Goal: Task Accomplishment & Management: Use online tool/utility

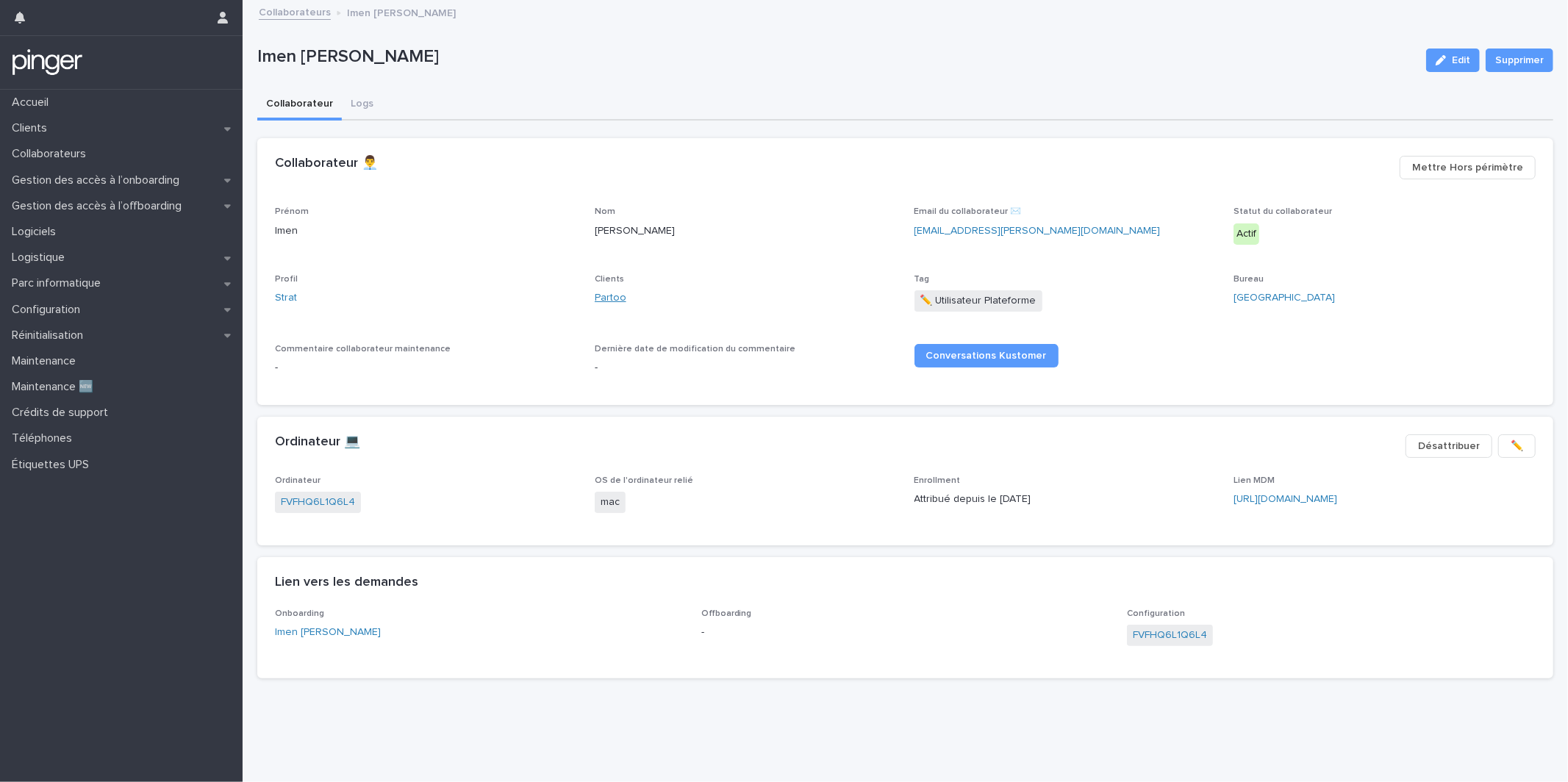
click at [603, 293] on link "Partoo" at bounding box center [610, 298] width 31 height 16
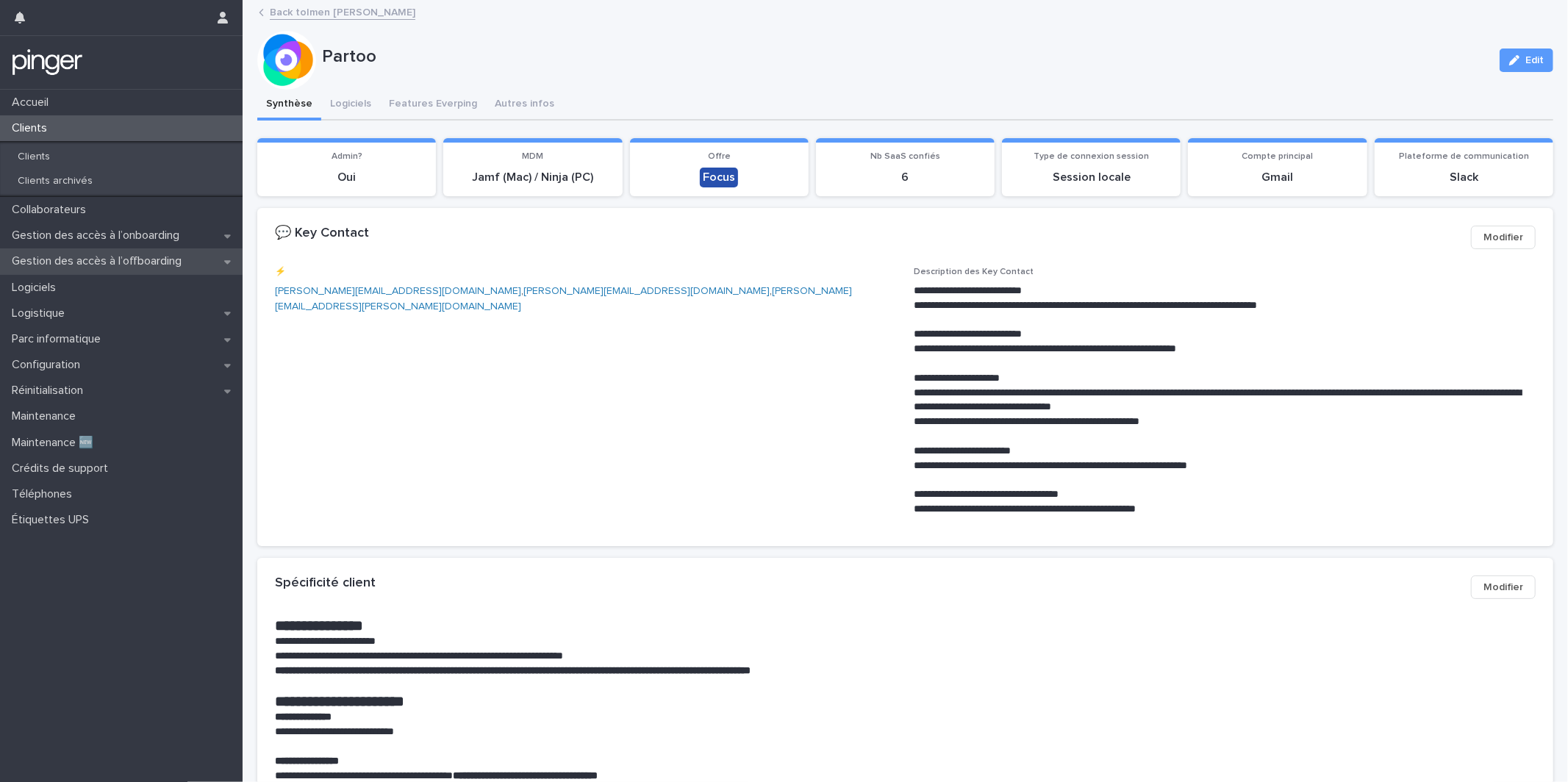
click at [218, 263] on div "Gestion des accès à l’offboarding" at bounding box center [121, 261] width 243 height 25
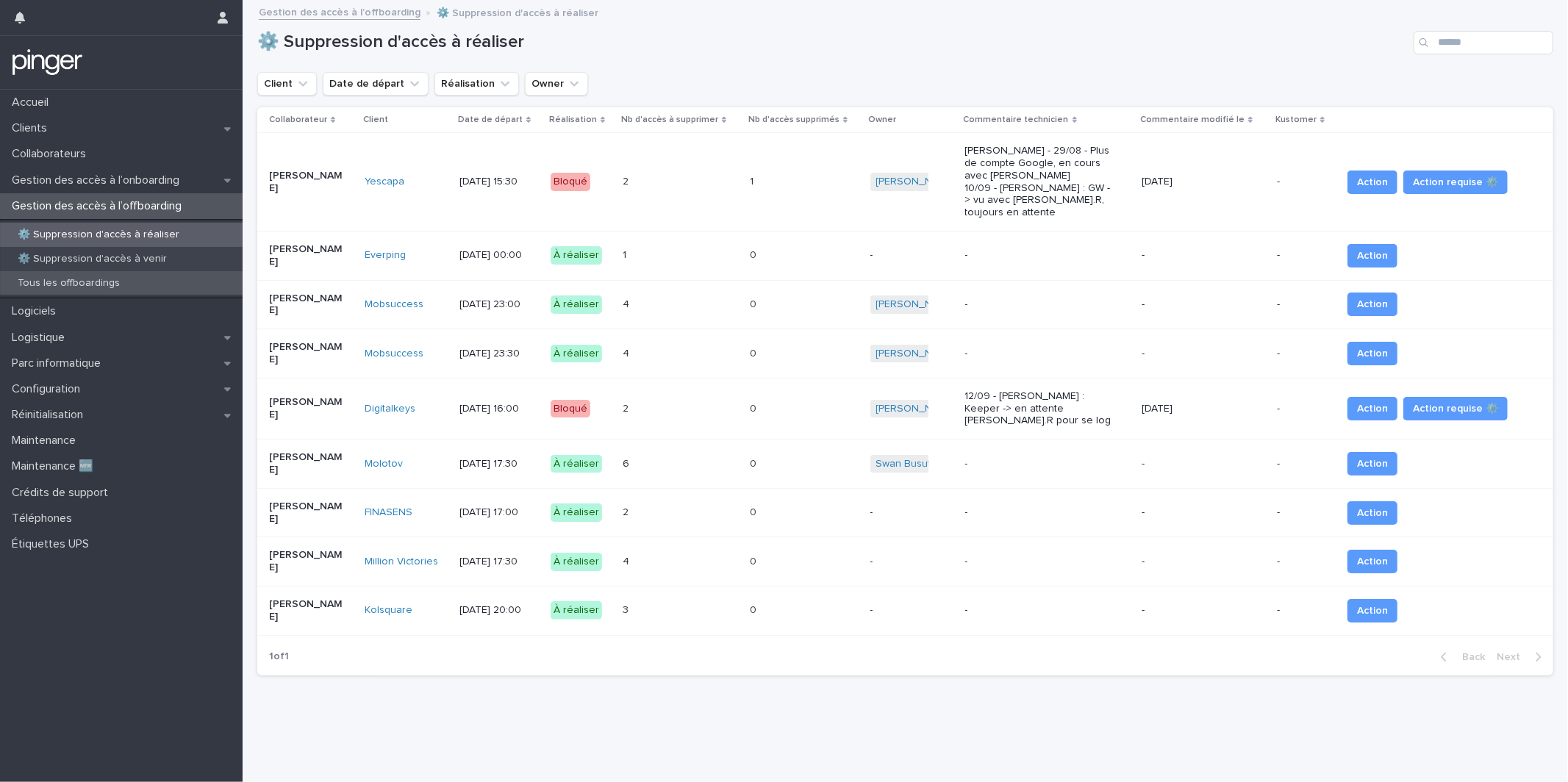
click at [167, 281] on div "Tous les offboardings" at bounding box center [121, 284] width 243 height 24
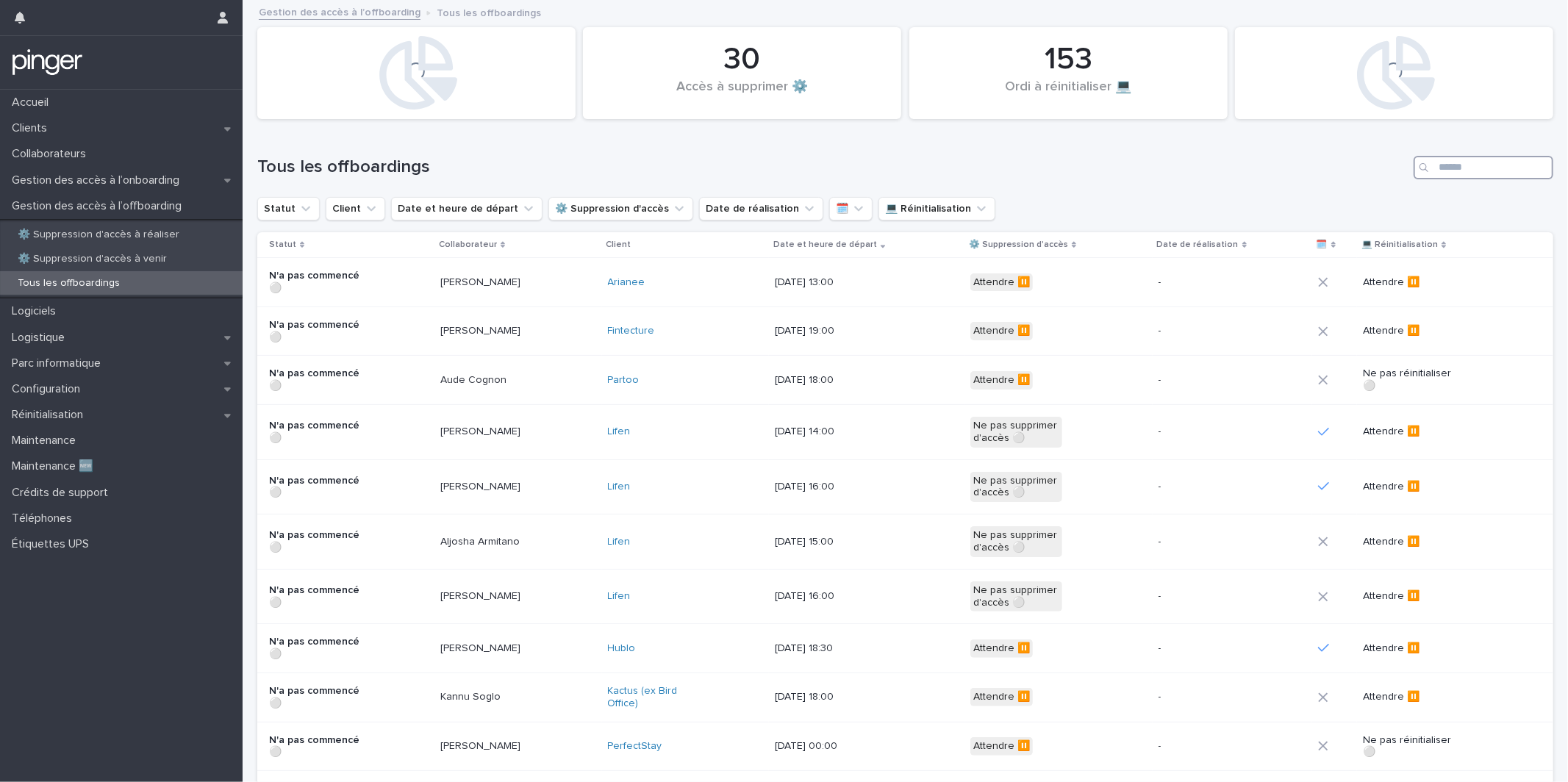
click at [1470, 161] on input "Search" at bounding box center [1483, 167] width 140 height 24
type input "*****"
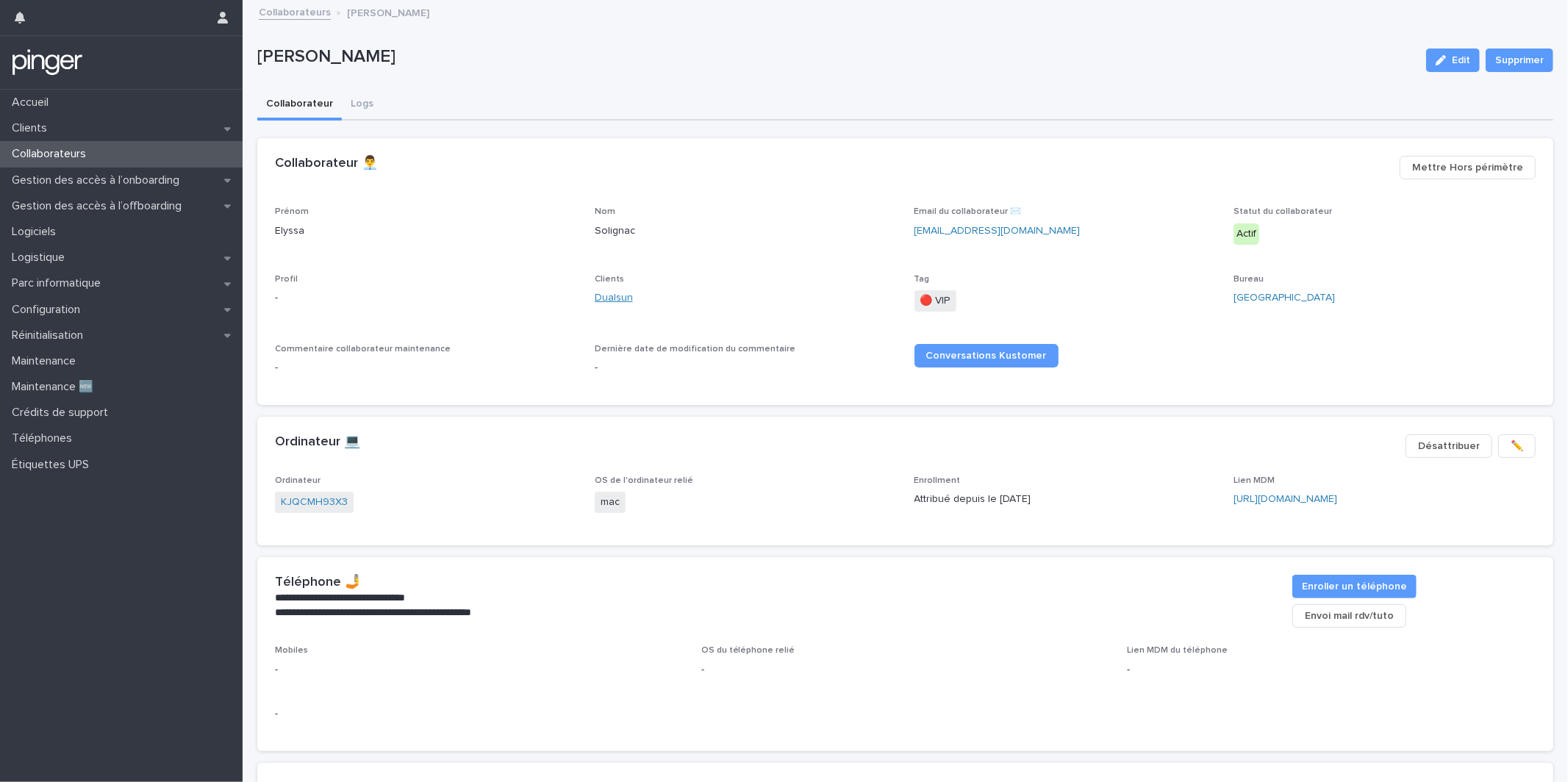
click at [614, 295] on link "Dualsun" at bounding box center [614, 298] width 38 height 16
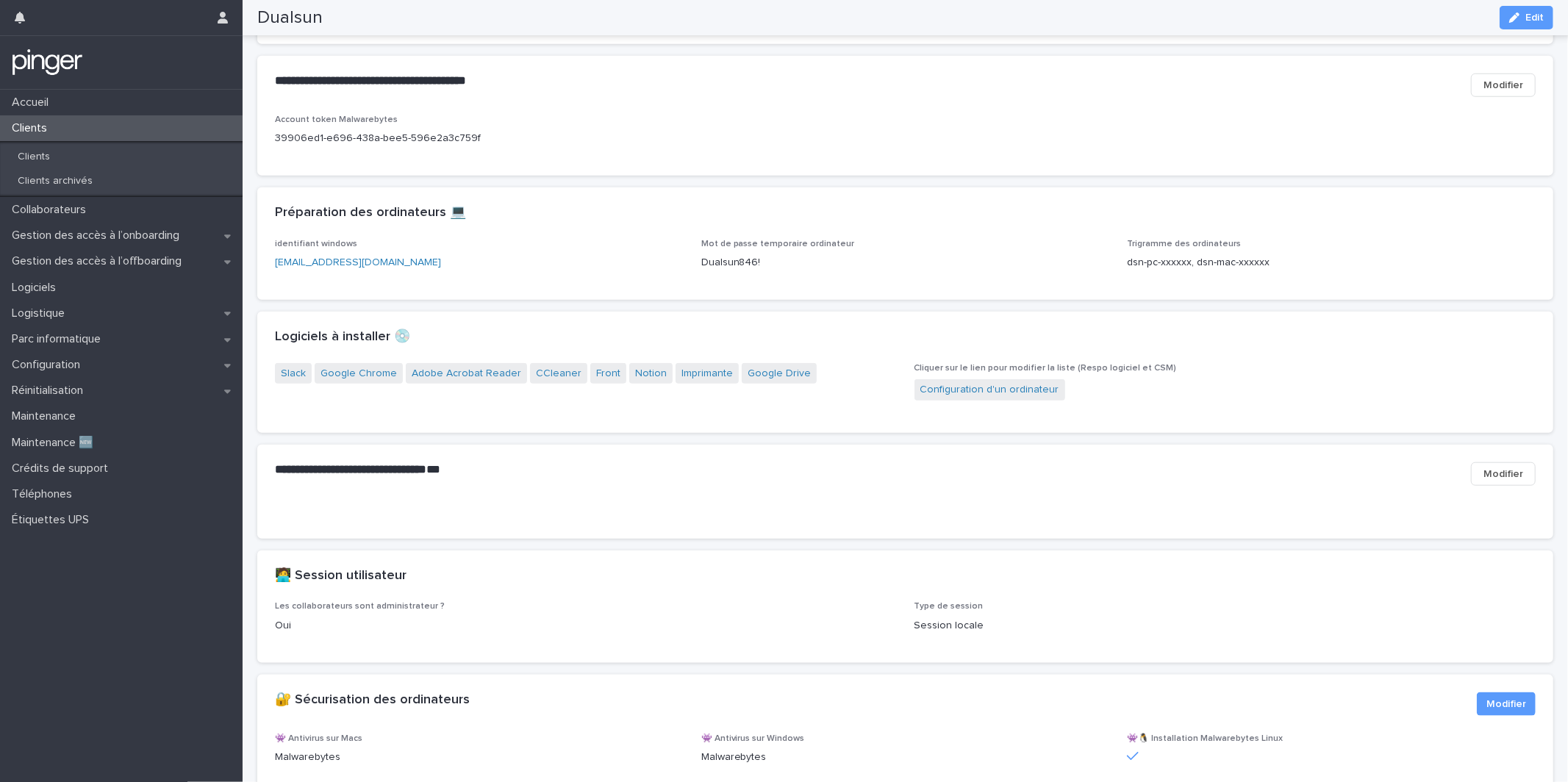
scroll to position [1148, 0]
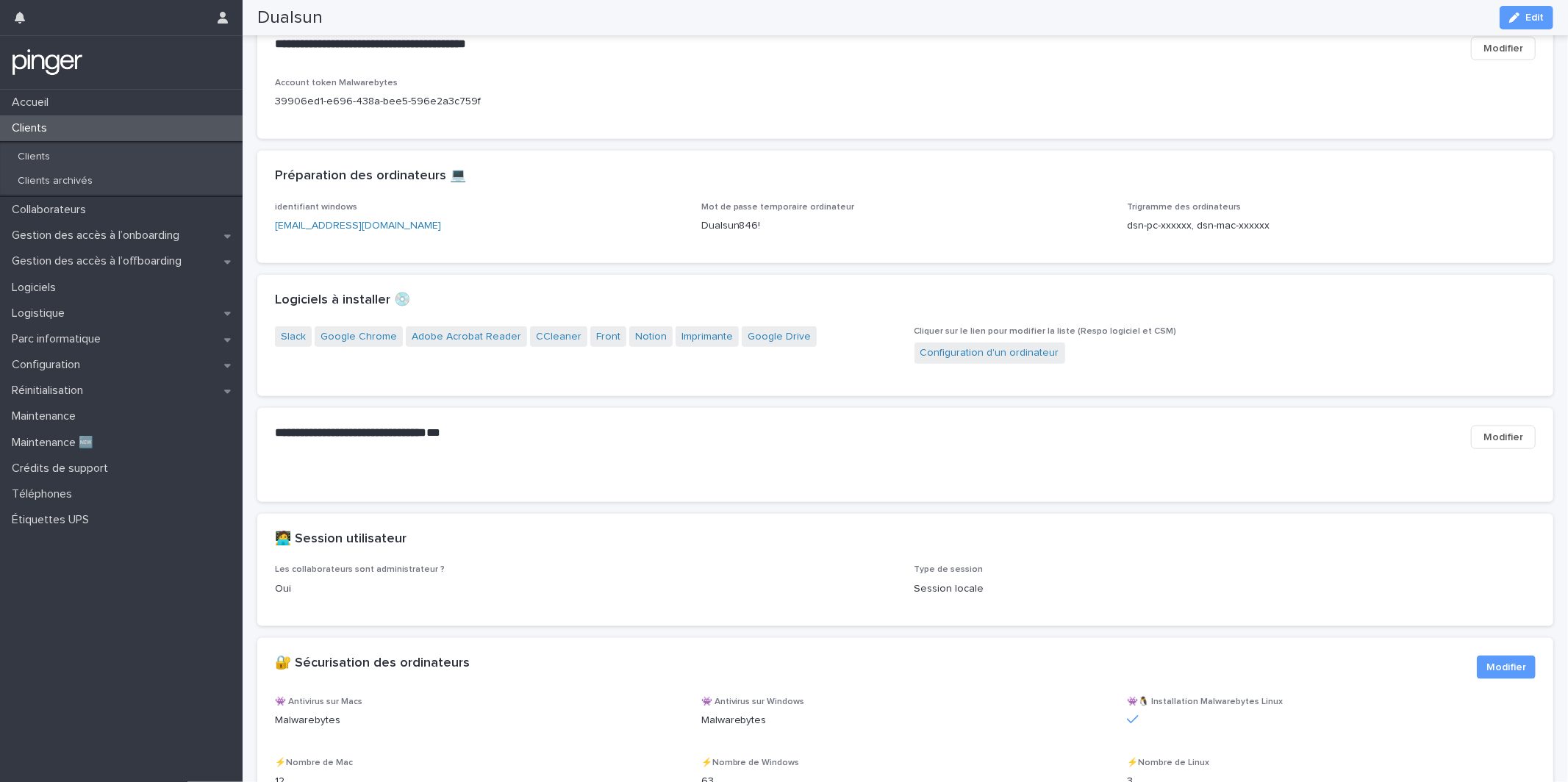
click at [732, 234] on p "Dualsun846!" at bounding box center [905, 226] width 409 height 16
copy p "Dualsun846!"
click at [162, 221] on div "Collaborateurs" at bounding box center [121, 209] width 243 height 25
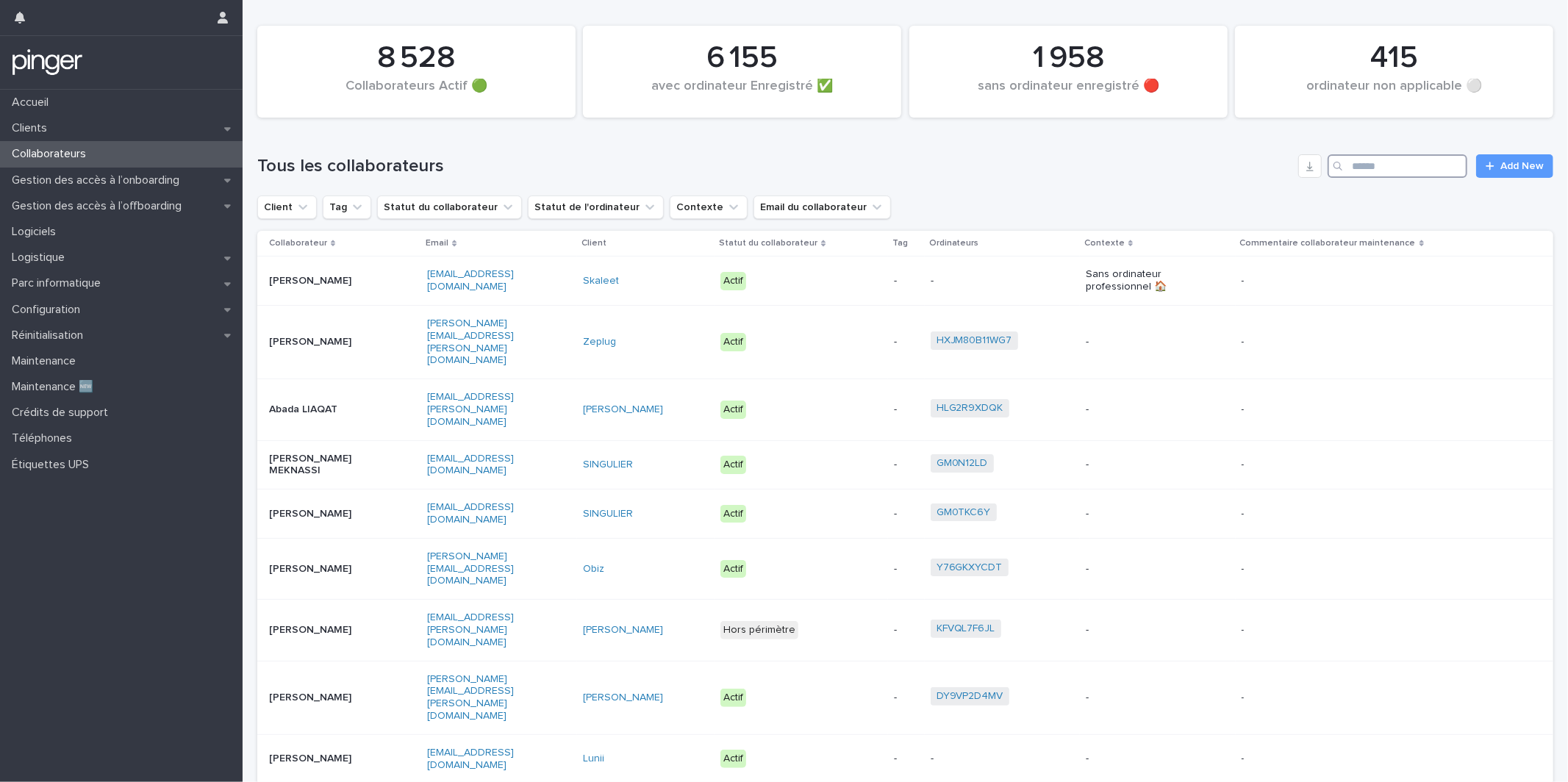
click at [1362, 162] on input "Search" at bounding box center [1397, 166] width 140 height 24
paste input "*******"
type input "*******"
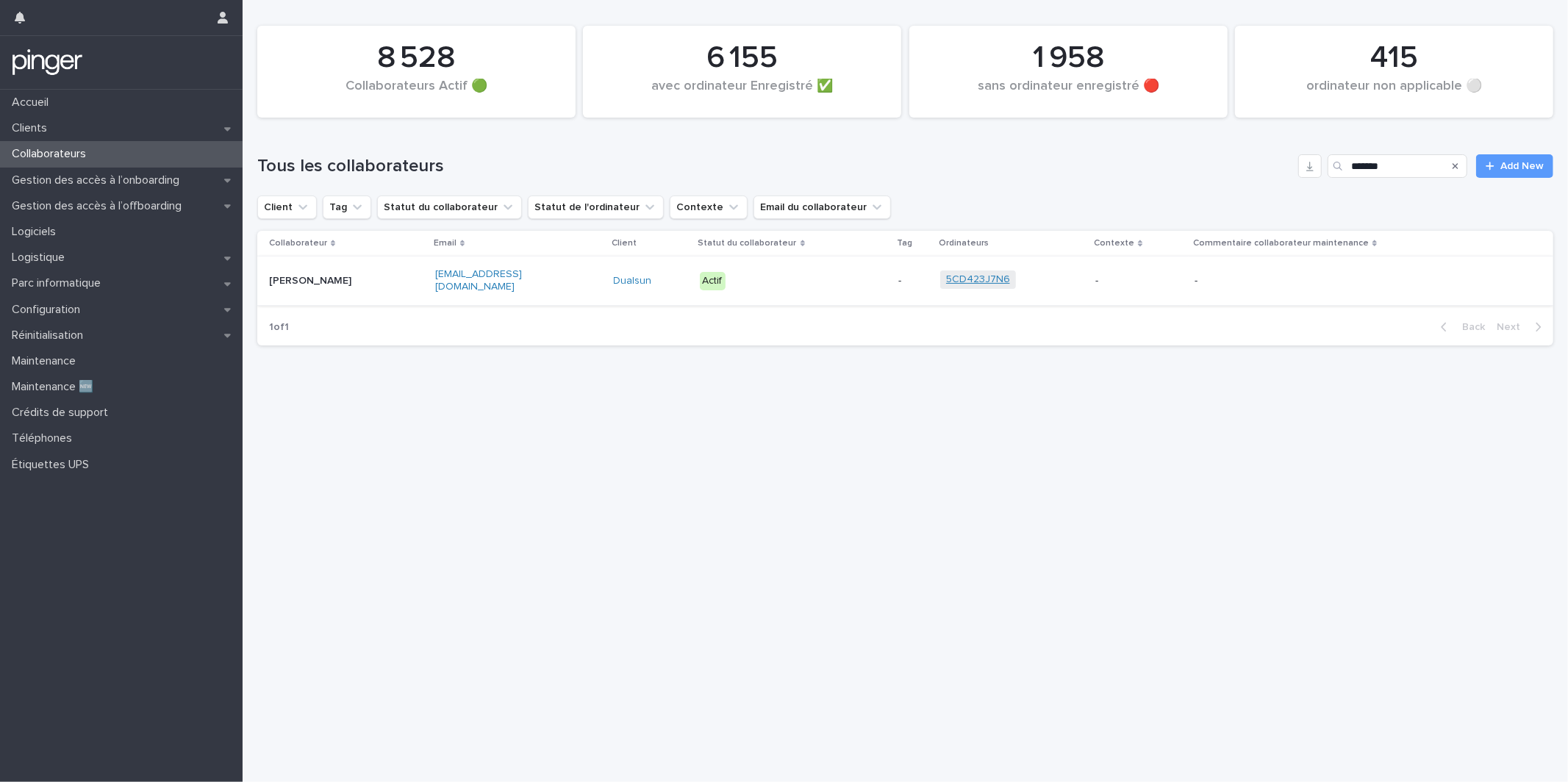
click at [965, 280] on link "5CD423J7N6" at bounding box center [977, 279] width 64 height 12
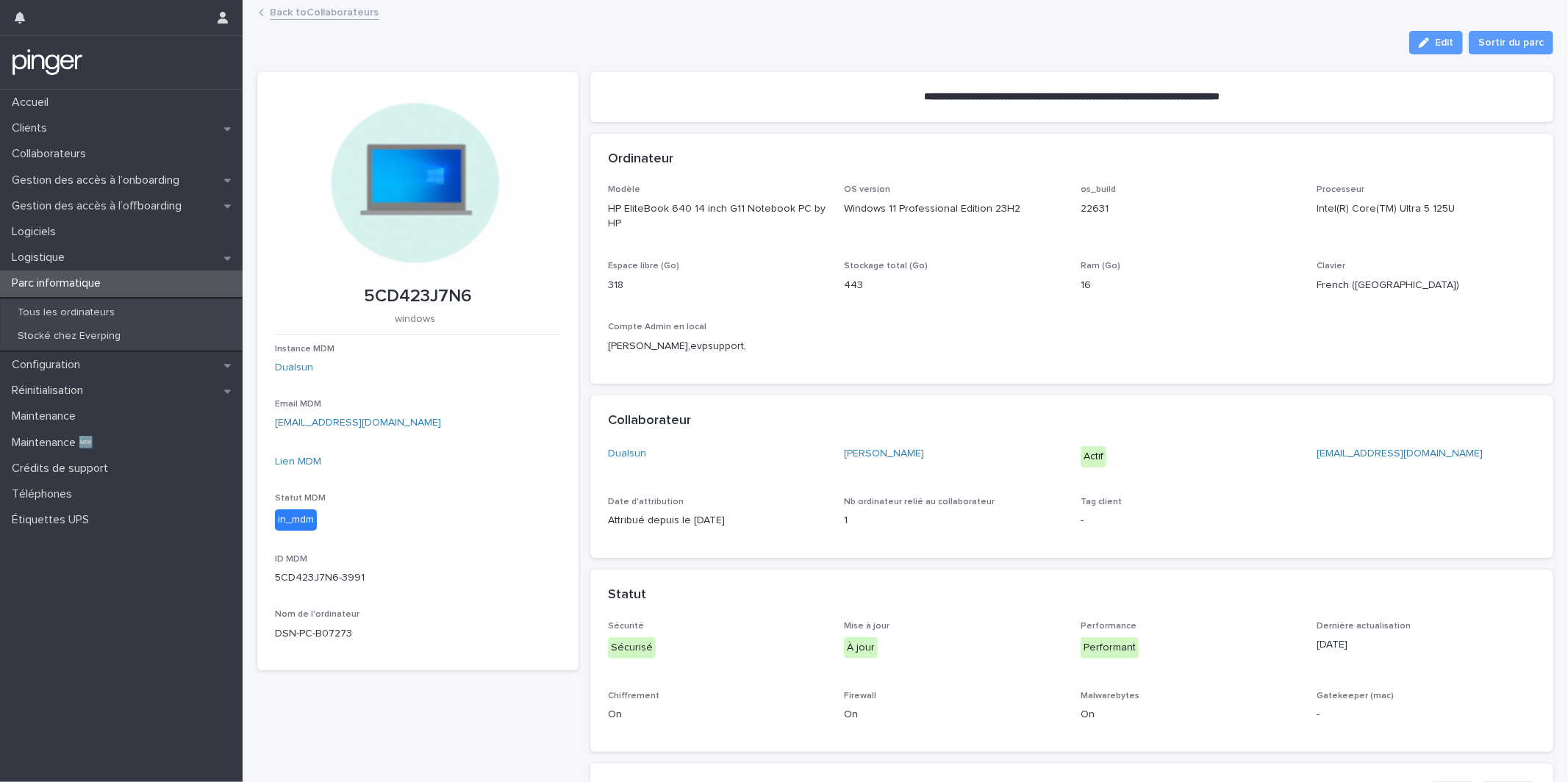
click at [286, 472] on div "Lien MDM" at bounding box center [417, 467] width 285 height 27
click at [297, 465] on link "Lien MDM" at bounding box center [298, 462] width 46 height 10
